Goal: Information Seeking & Learning: Learn about a topic

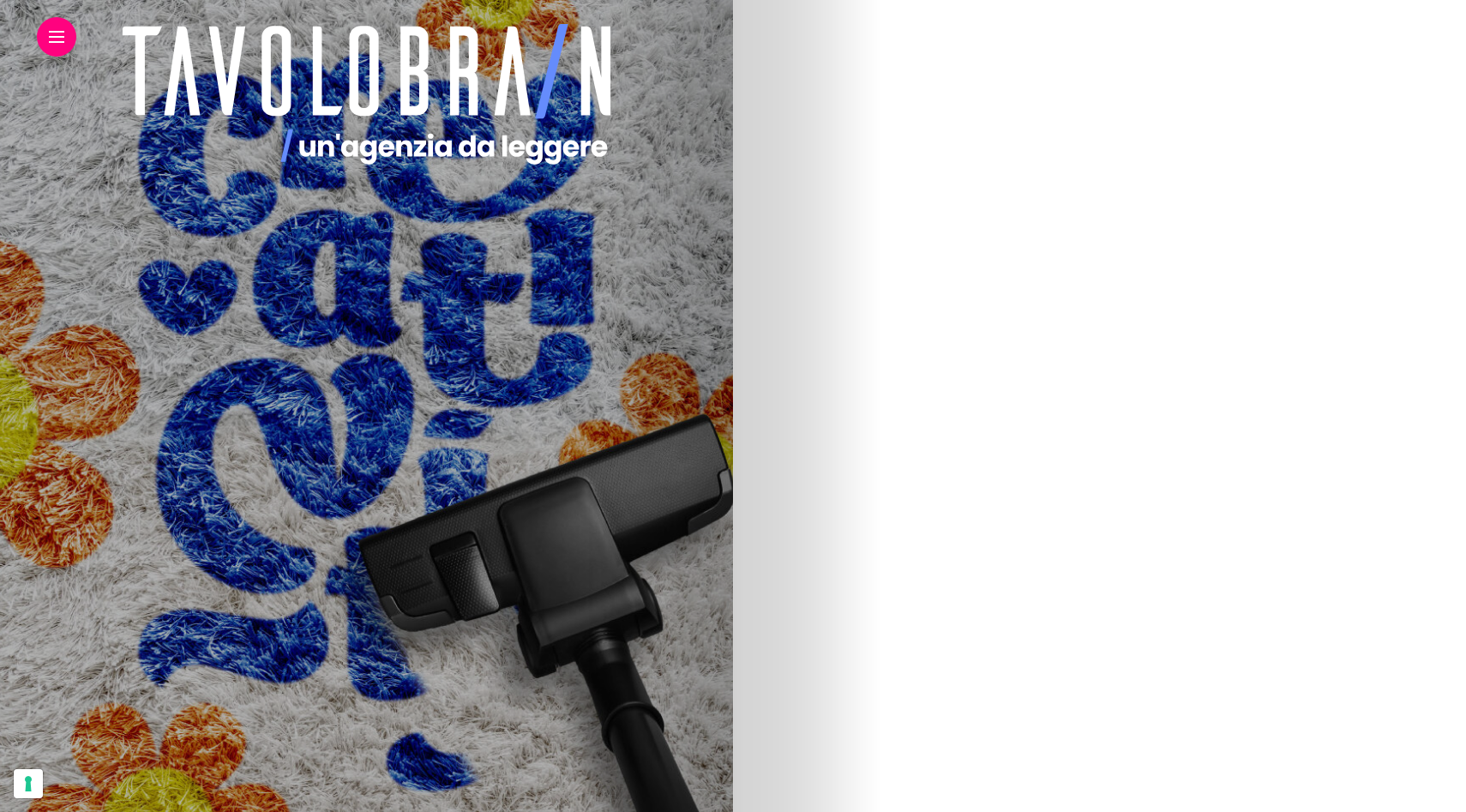
scroll to position [483, 0]
click at [851, 355] on img at bounding box center [541, 448] width 620 height 1029
click at [501, 419] on img at bounding box center [191, 448] width 620 height 1029
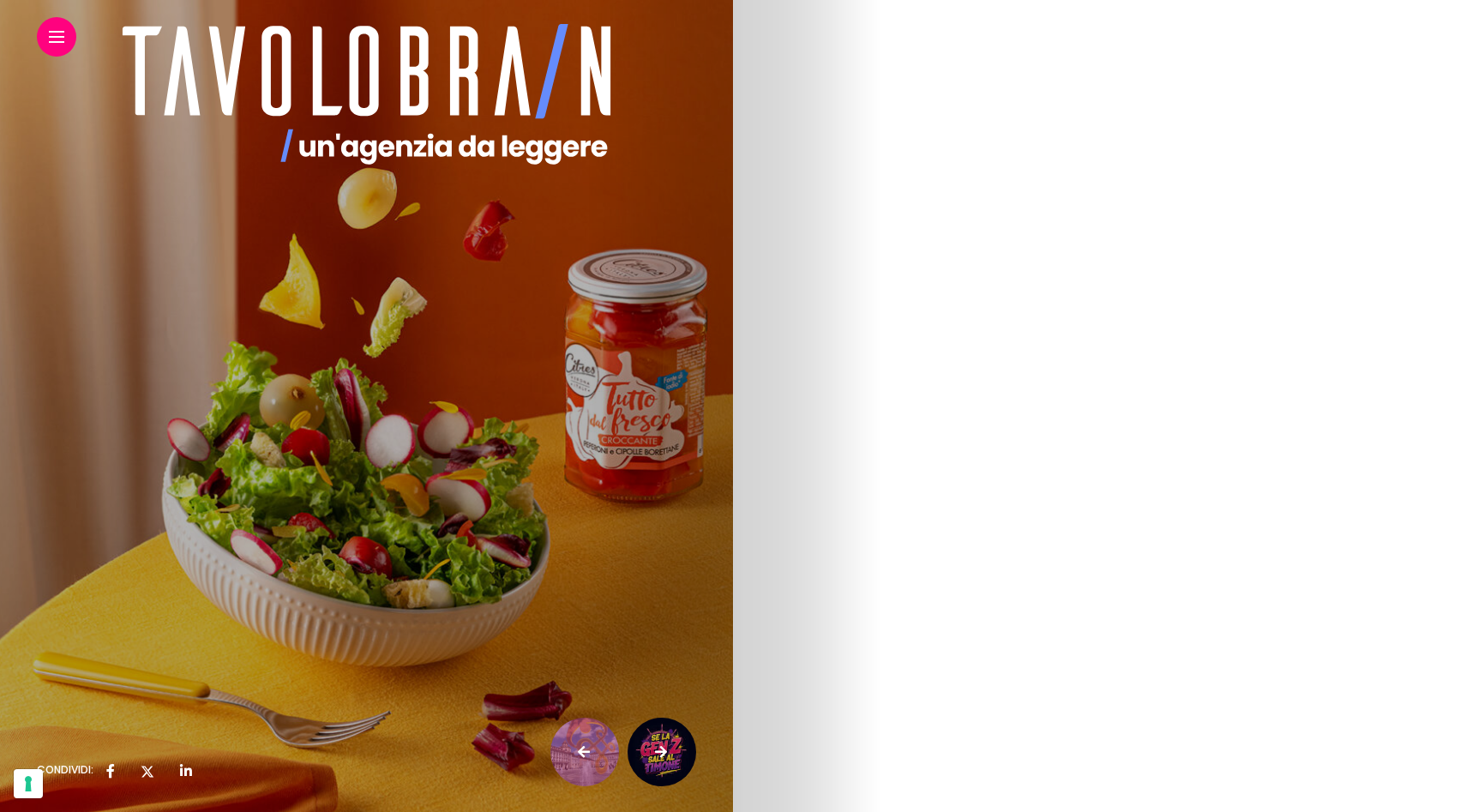
scroll to position [874, 0]
drag, startPoint x: 1112, startPoint y: 453, endPoint x: 1186, endPoint y: 453, distance: 74.0
click at [505, 479] on strong "Citres produce conserve, sottoli e creme a base di prodotti vegetali" at bounding box center [271, 488] width 468 height 18
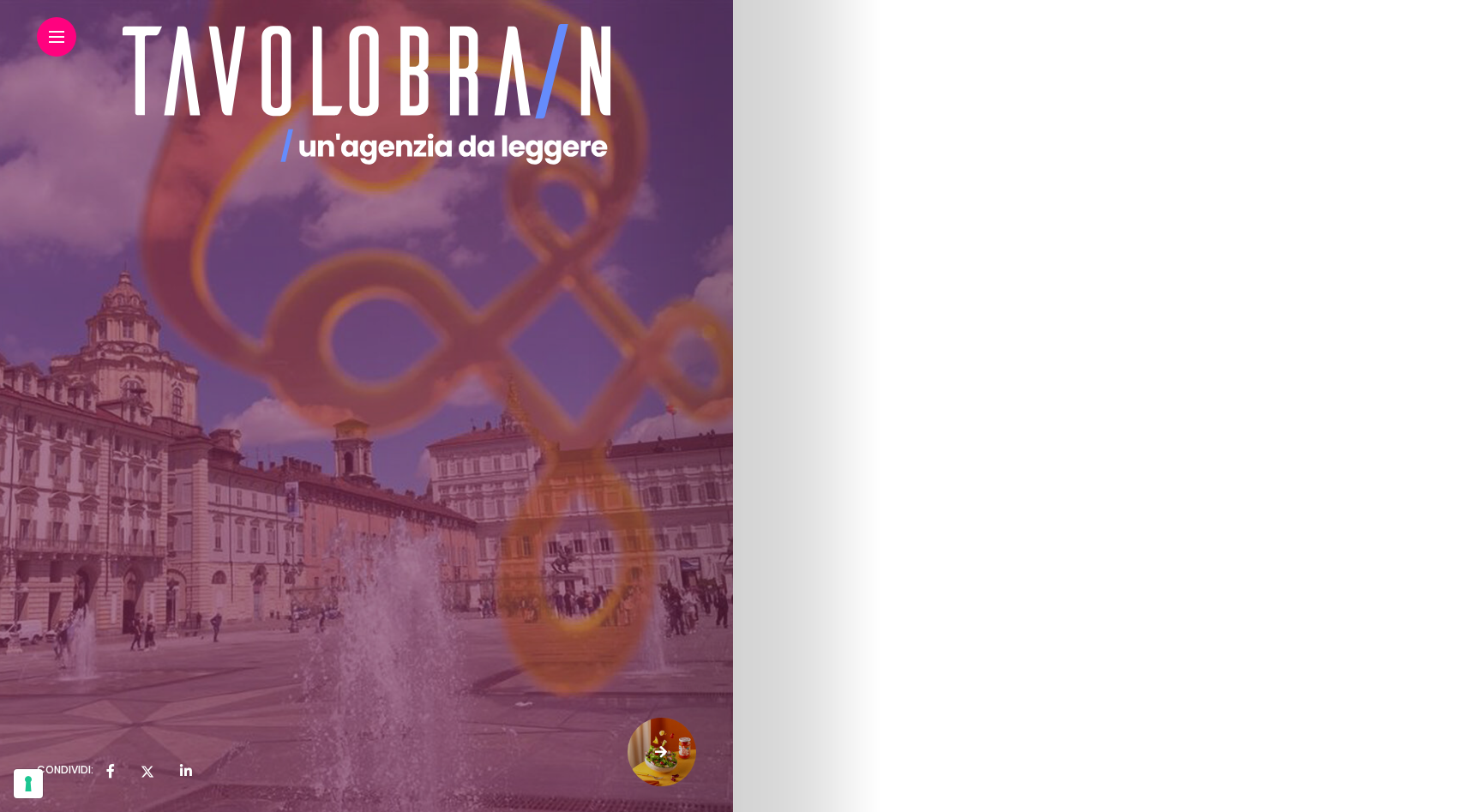
scroll to position [5726, 0]
drag, startPoint x: 892, startPoint y: 182, endPoint x: 3, endPoint y: 0, distance: 907.4
